Goal: Transaction & Acquisition: Register for event/course

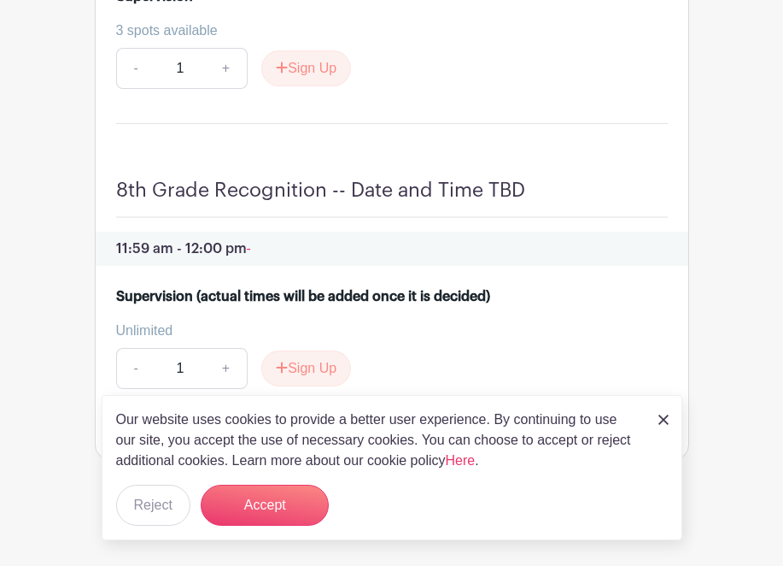
scroll to position [6240, 0]
click at [243, 492] on button "Accept" at bounding box center [265, 504] width 128 height 41
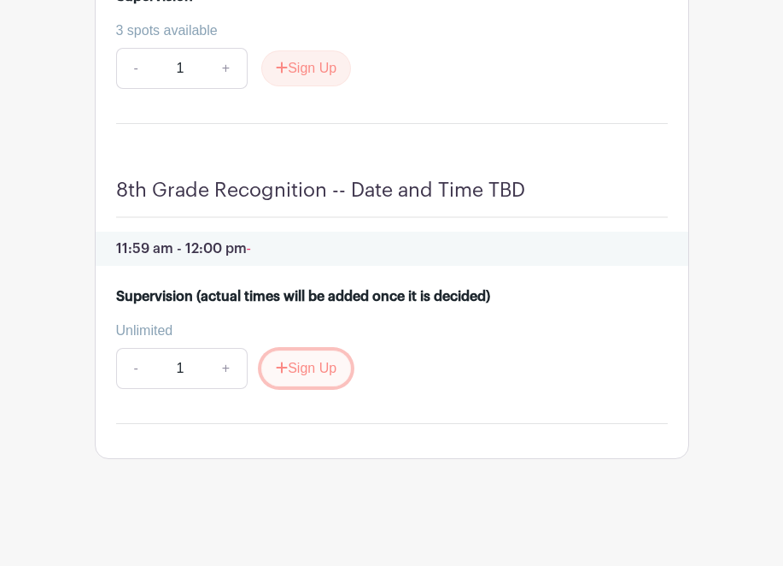
click at [302, 363] on button "Sign Up" at bounding box center [306, 368] width 90 height 36
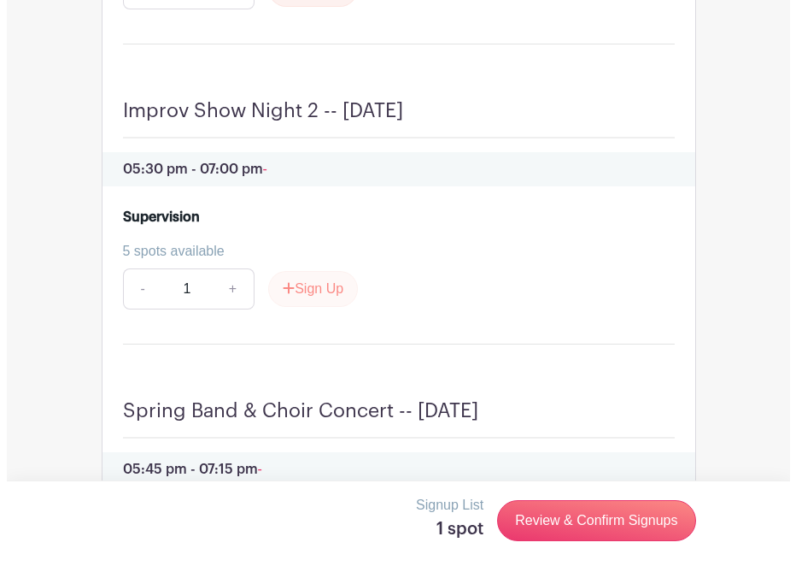
scroll to position [5452, 0]
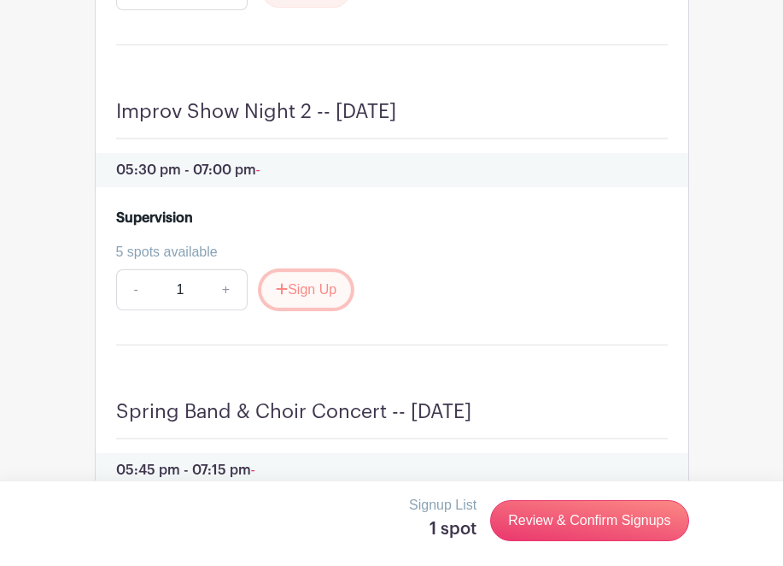
click at [311, 308] on button "Sign Up" at bounding box center [306, 290] width 90 height 36
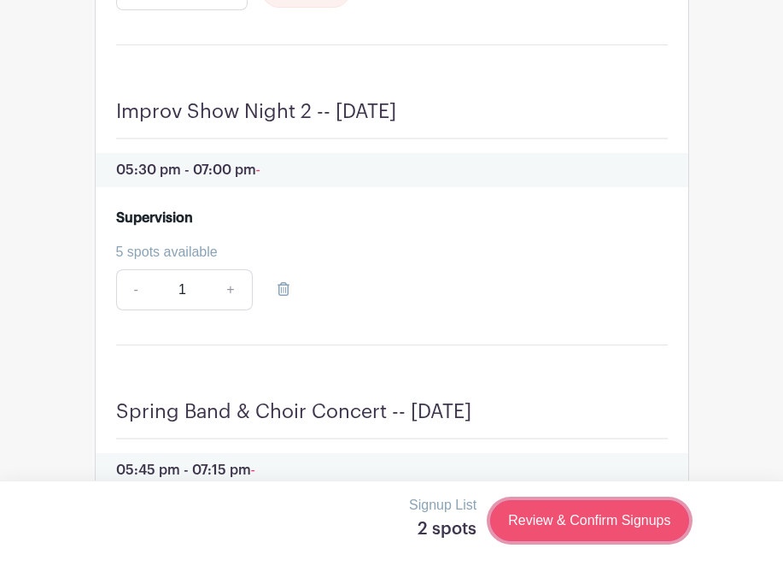
click at [573, 515] on link "Review & Confirm Signups" at bounding box center [589, 520] width 198 height 41
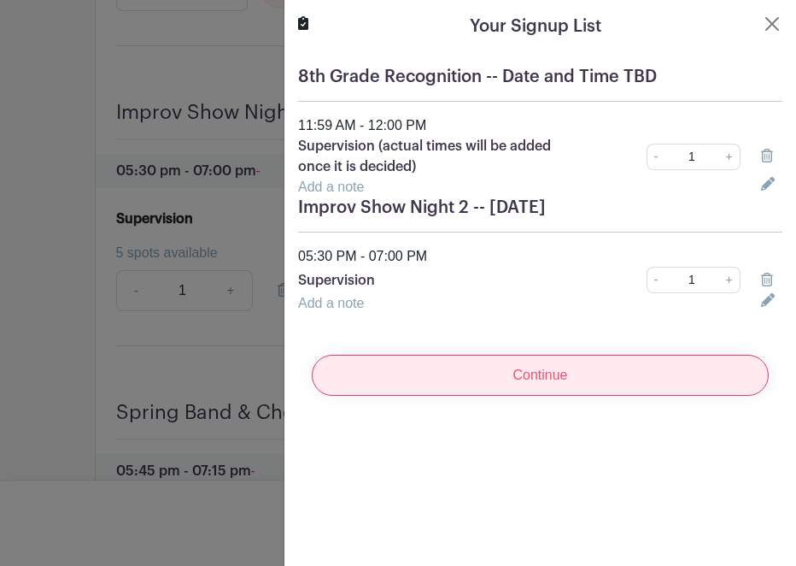
click at [549, 374] on input "Continue" at bounding box center [540, 375] width 457 height 41
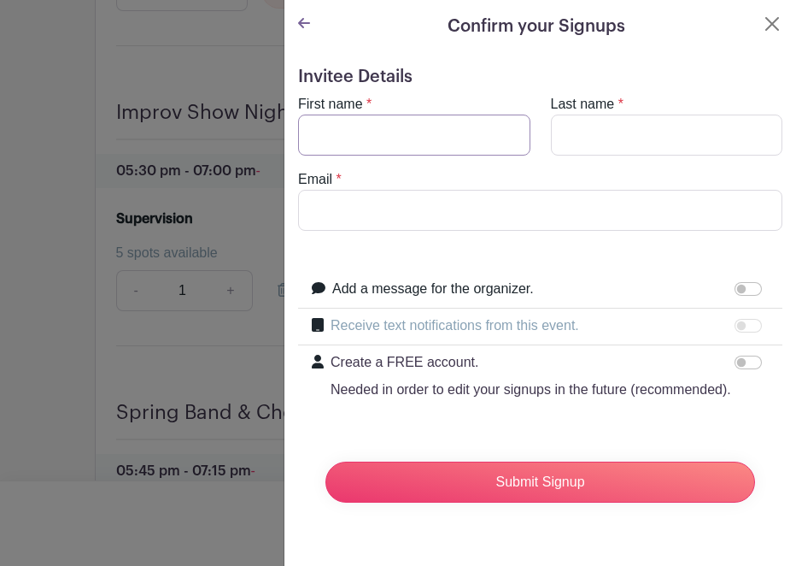
click at [382, 138] on input "First name" at bounding box center [414, 134] width 232 height 41
type input "[PERSON_NAME]"
type input "uzzardo"
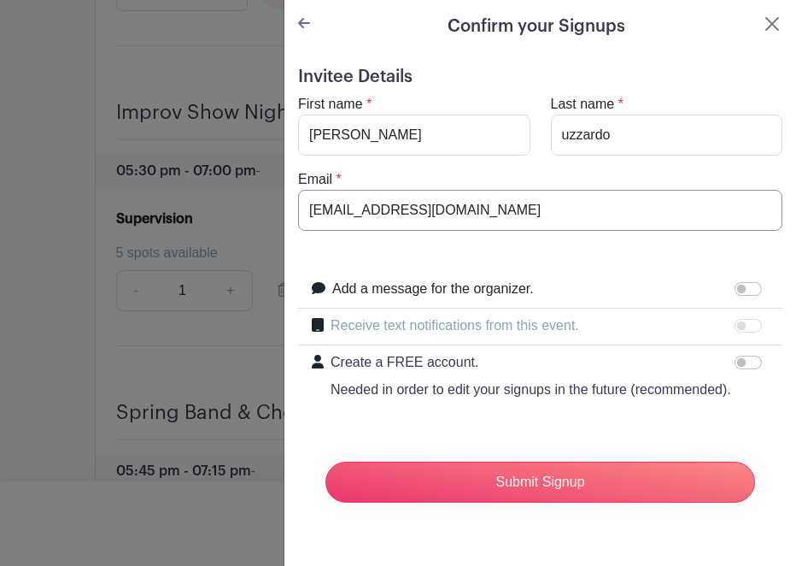
type input "[EMAIL_ADDRESS][DOMAIN_NAME]"
click at [735, 330] on div at bounding box center [752, 325] width 34 height 21
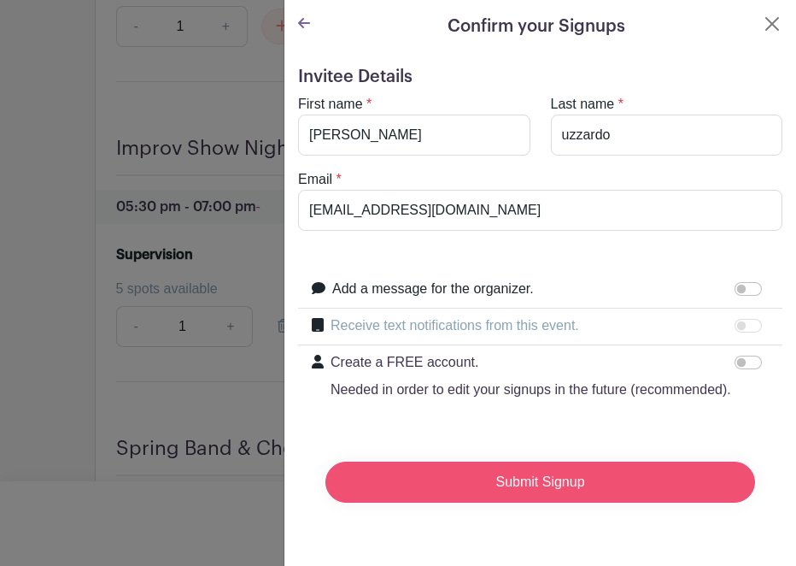
scroll to position [5524, 0]
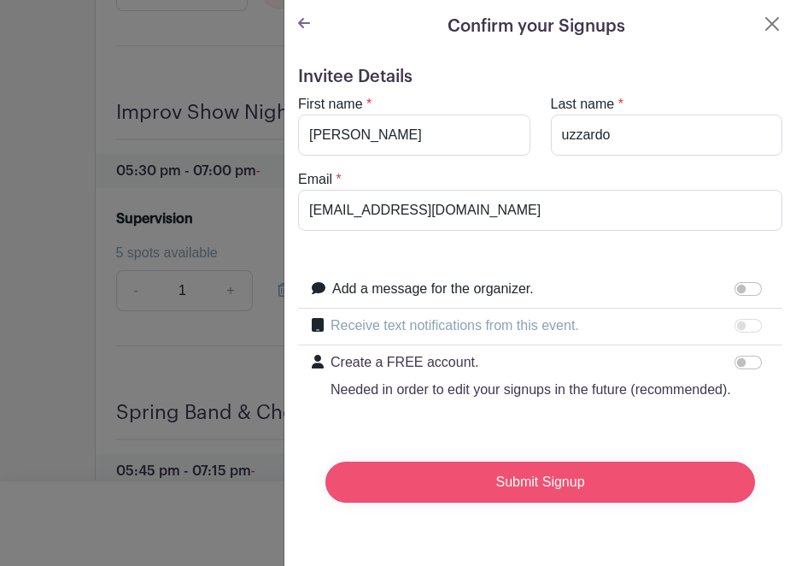
click at [577, 502] on input "Submit Signup" at bounding box center [541, 481] width 430 height 41
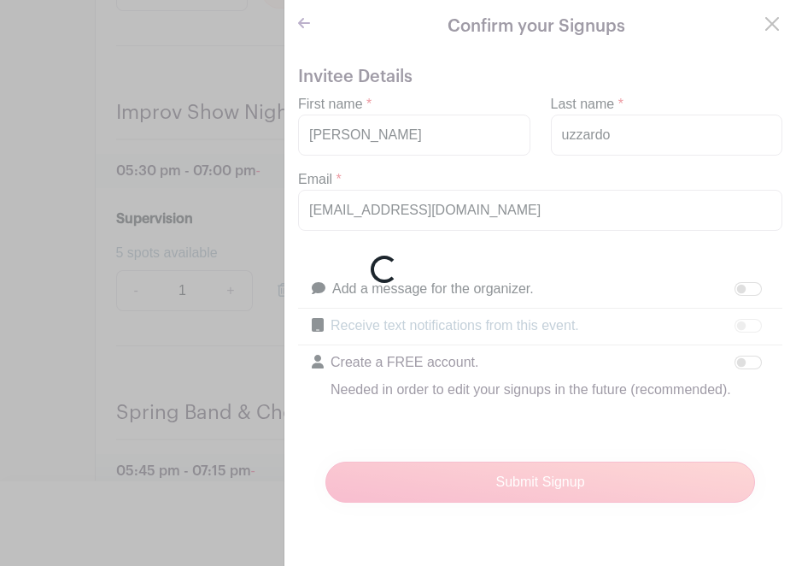
scroll to position [5559, 0]
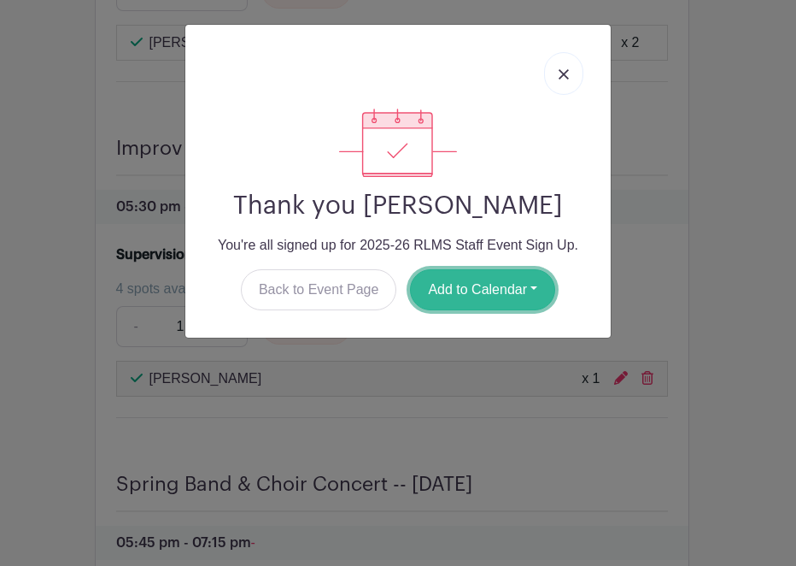
click at [518, 285] on button "Add to Calendar" at bounding box center [482, 289] width 145 height 41
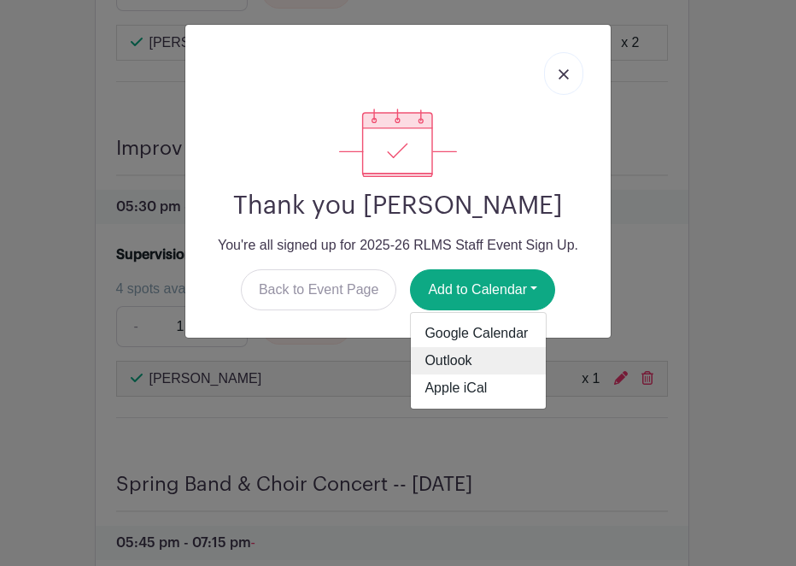
click at [458, 361] on link "Outlook" at bounding box center [478, 360] width 135 height 27
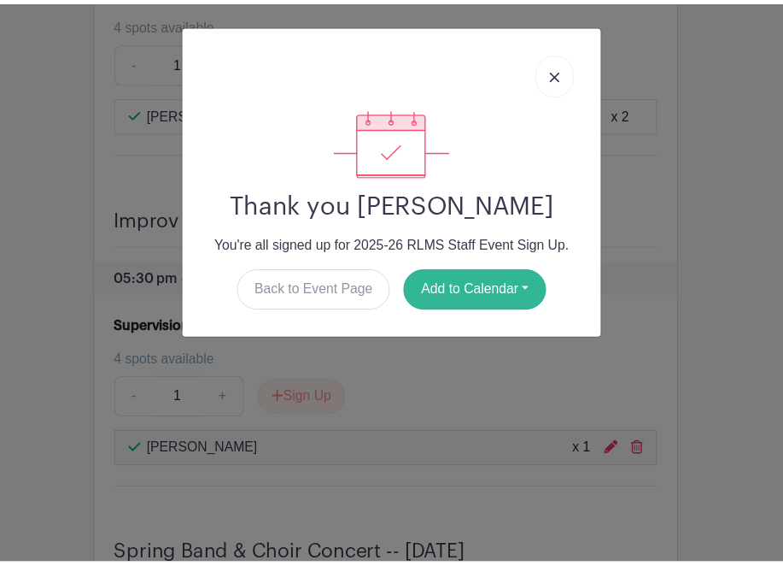
scroll to position [5739, 0]
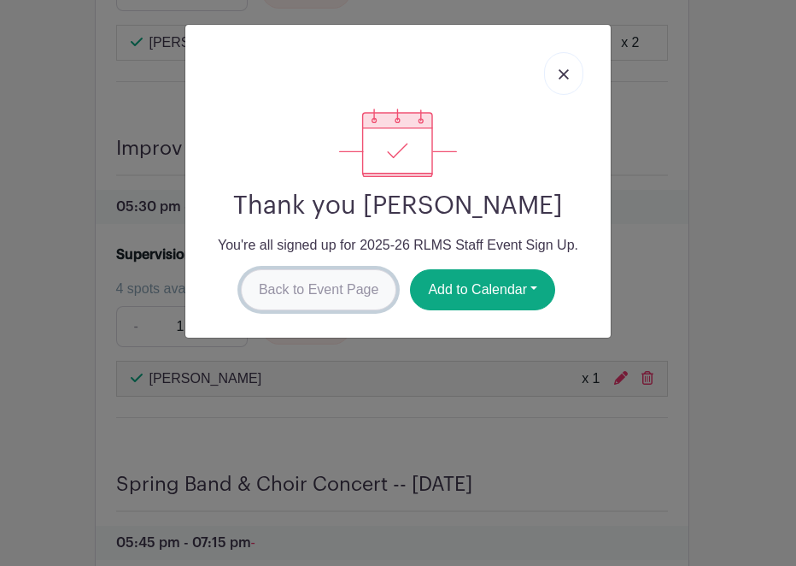
click at [375, 295] on link "Back to Event Page" at bounding box center [319, 289] width 156 height 41
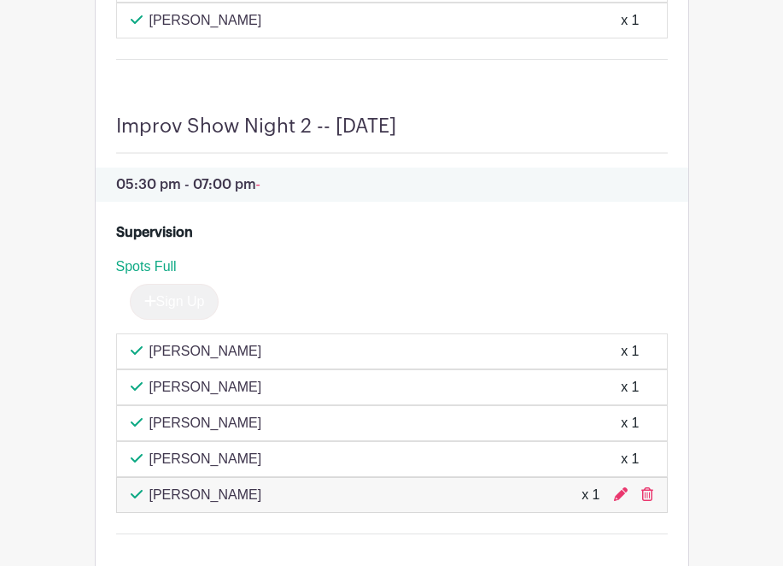
scroll to position [8710, 0]
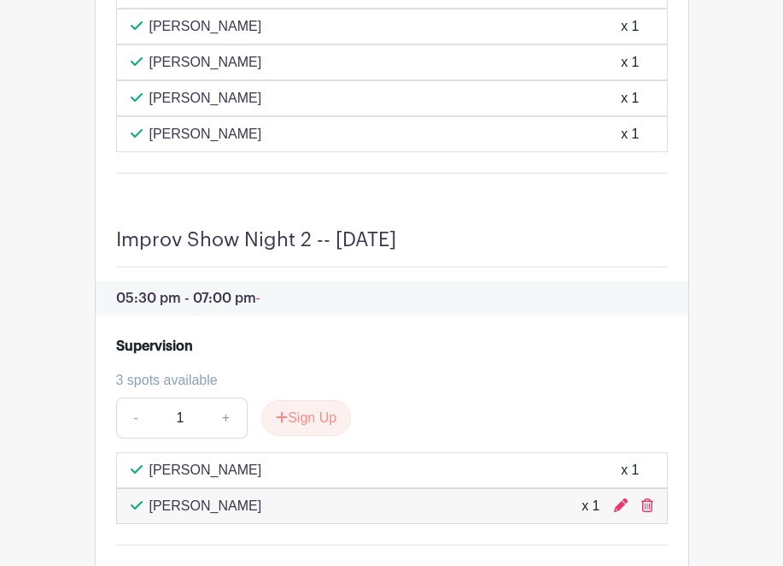
scroll to position [7625, 0]
